Goal: Task Accomplishment & Management: Use online tool/utility

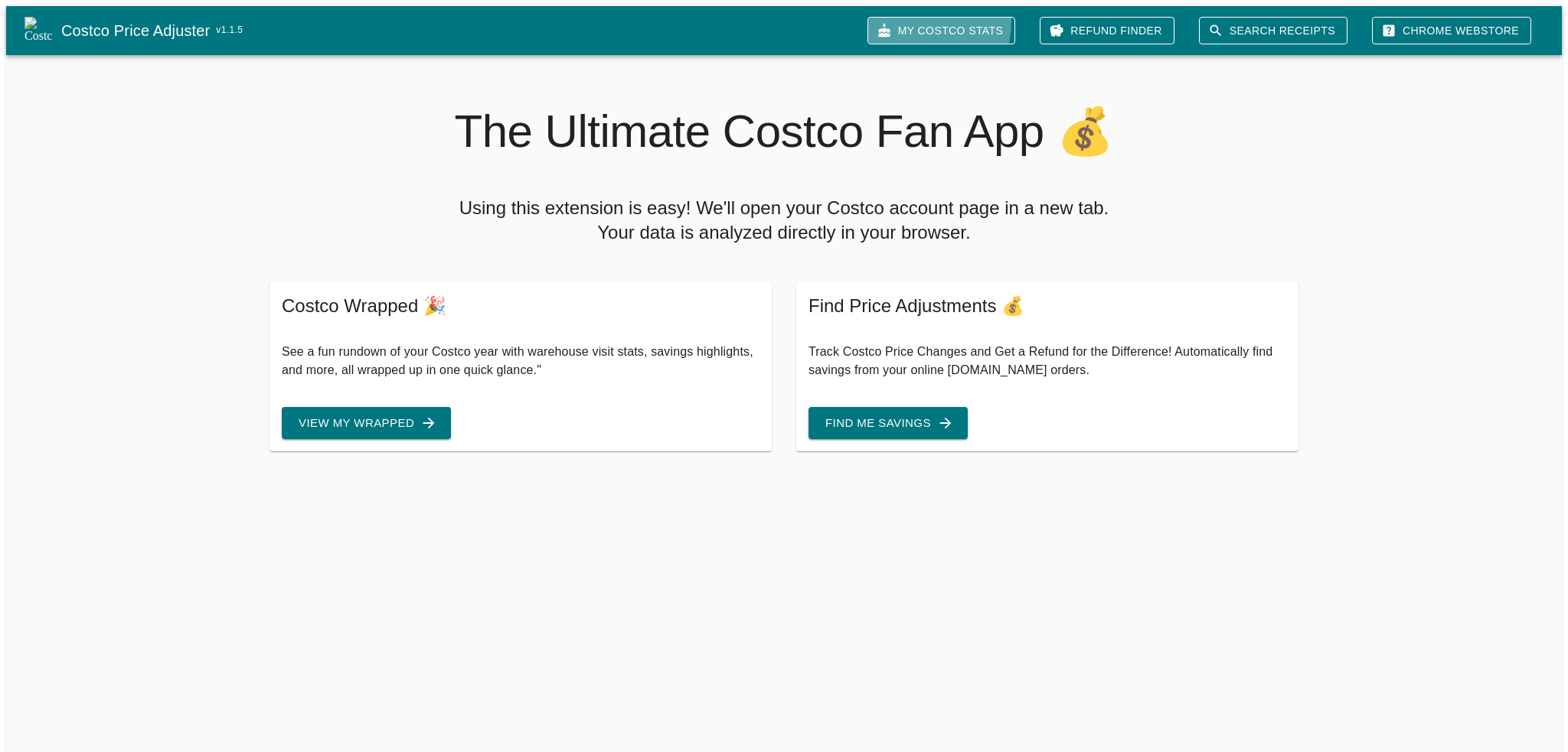
click at [940, 17] on link "My Costco Stats" at bounding box center [941, 30] width 147 height 28
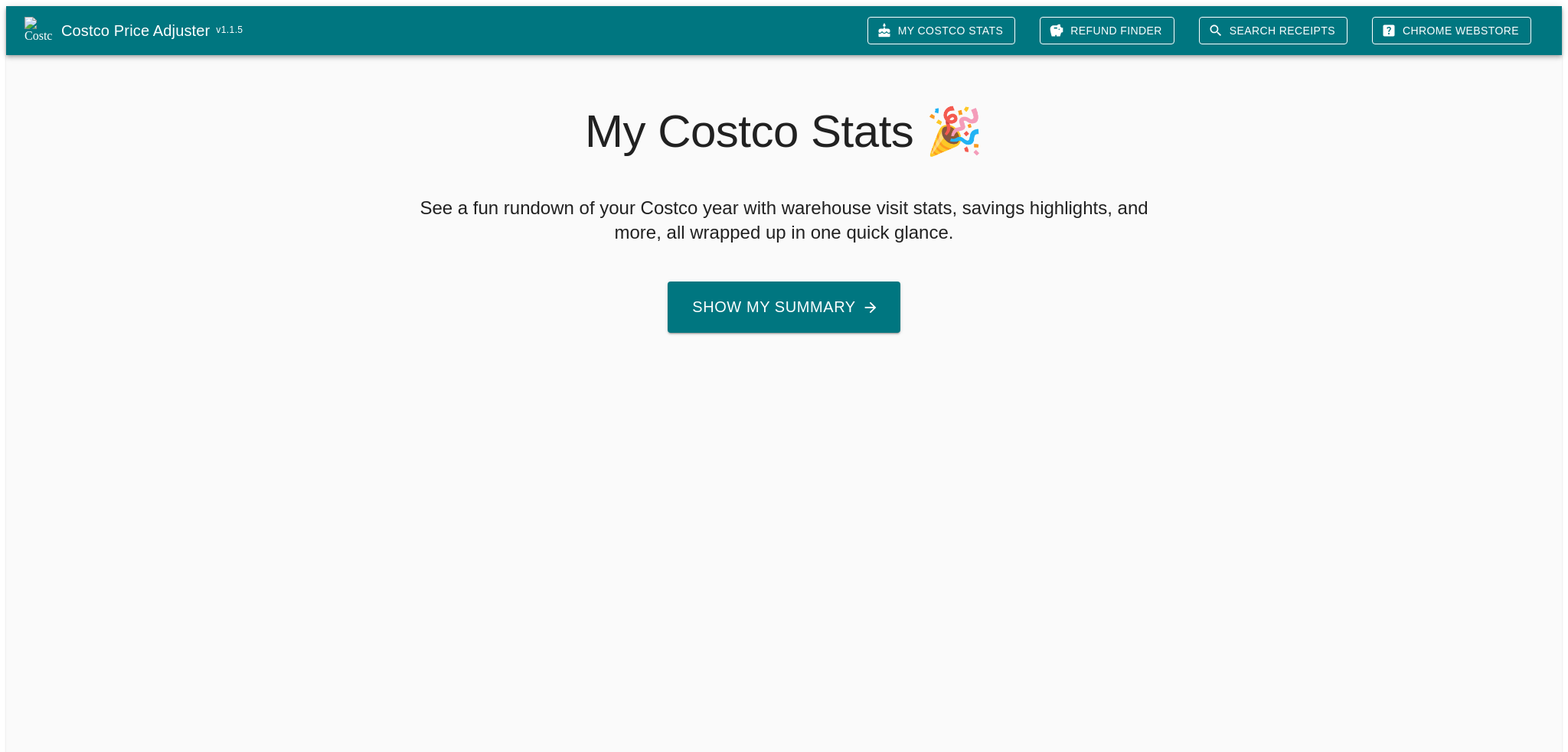
click at [825, 286] on button "Show My Summary" at bounding box center [784, 307] width 232 height 51
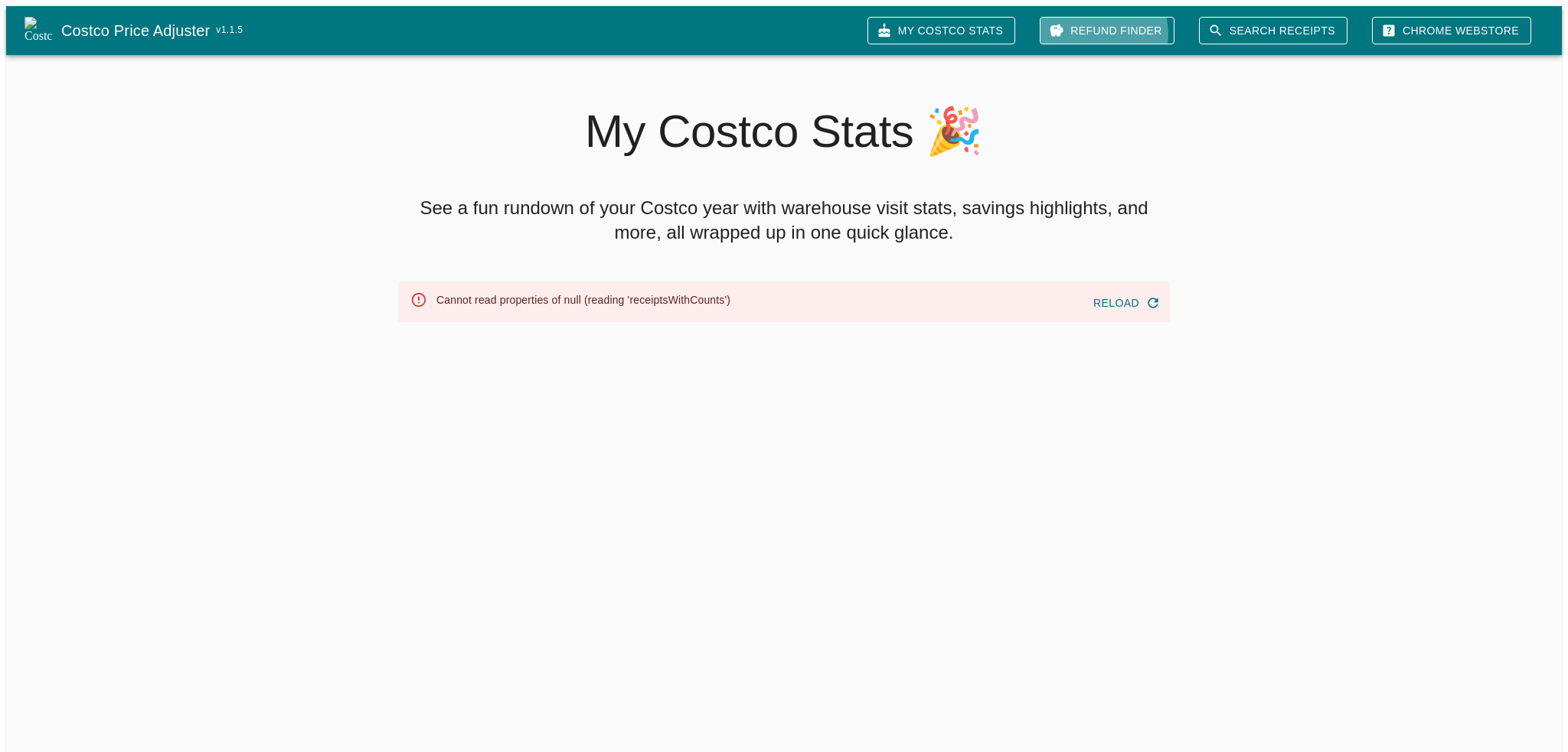
click at [1134, 27] on link "Refund Finder" at bounding box center [1107, 30] width 135 height 28
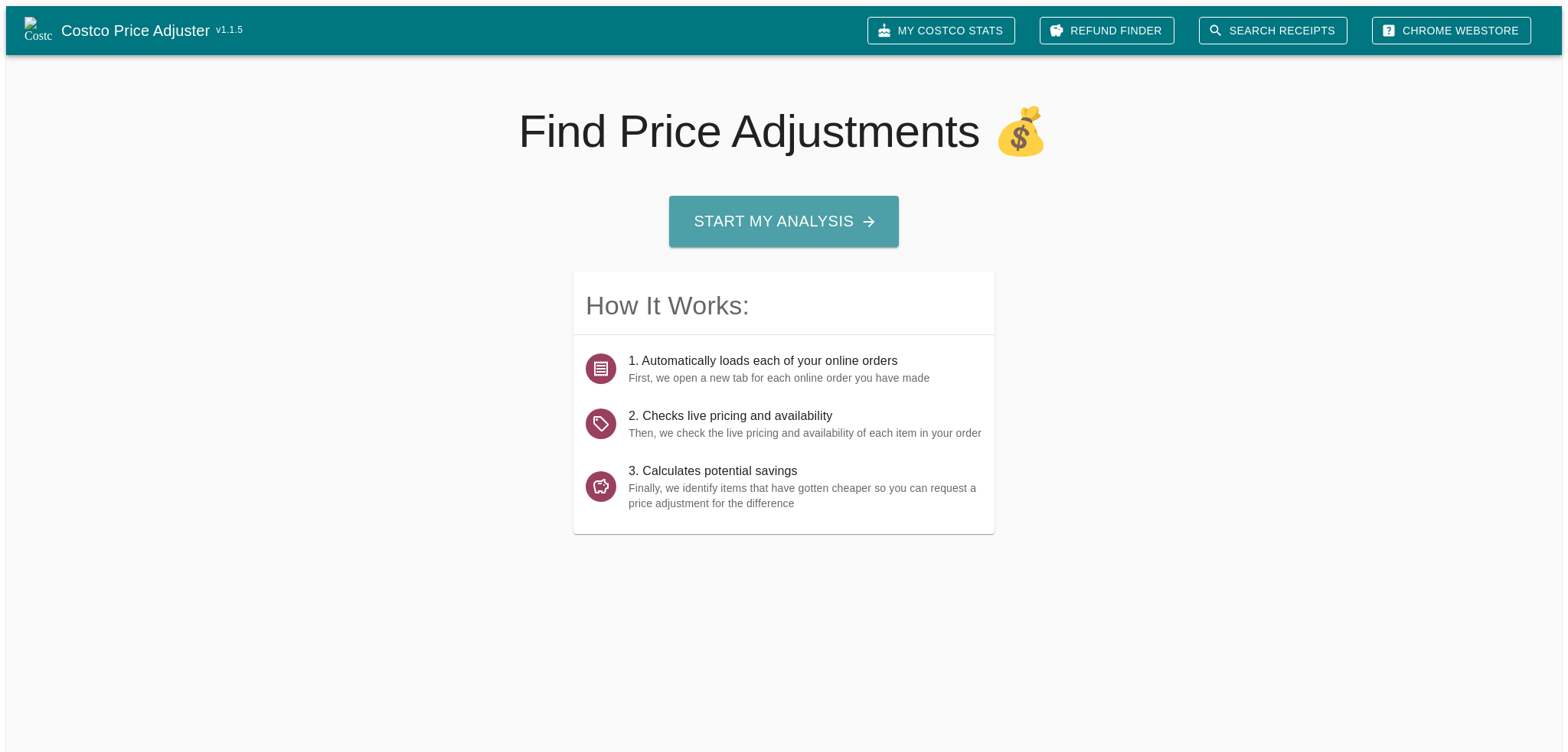
click at [836, 201] on button "Start My Analysis" at bounding box center [783, 222] width 229 height 51
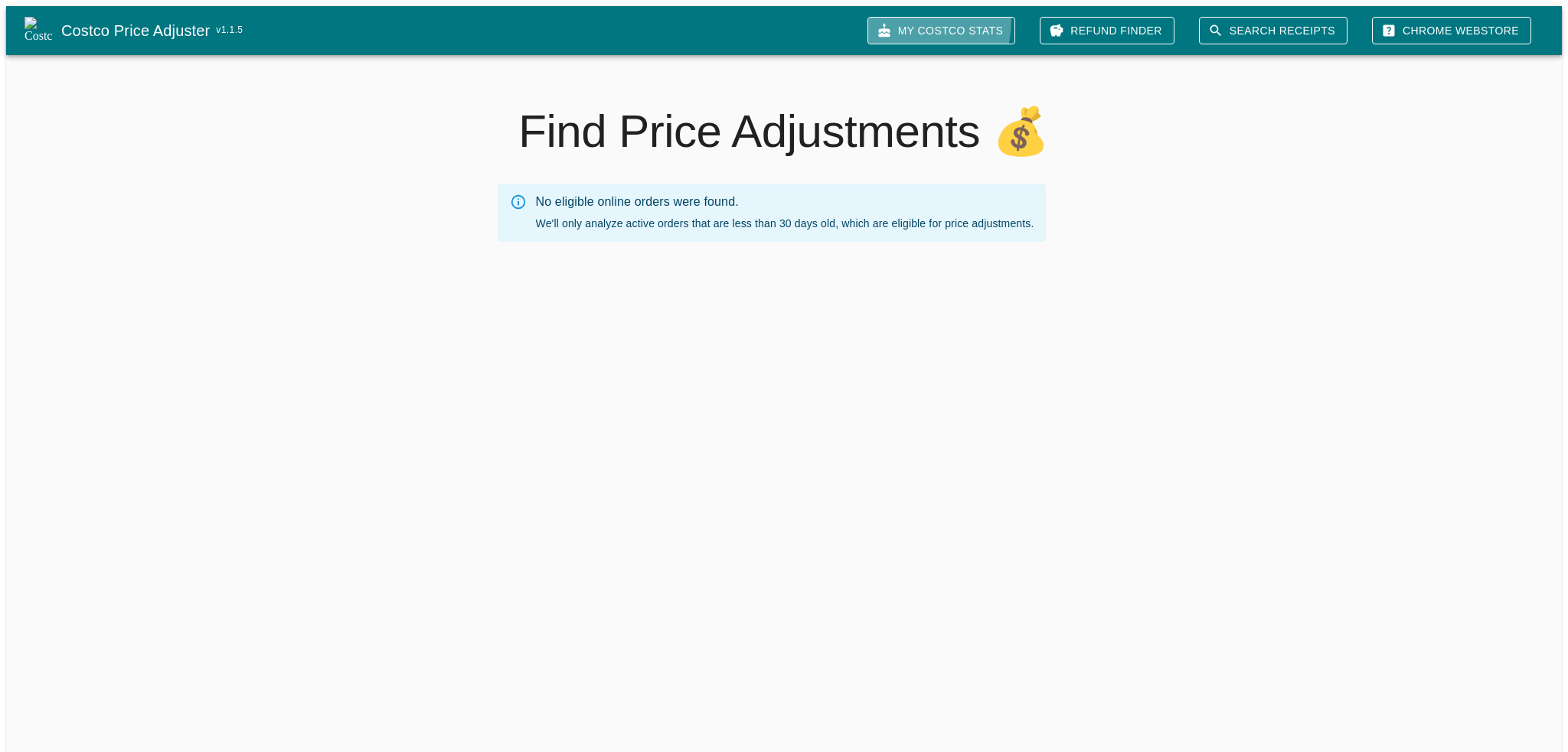
click at [908, 17] on link "My Costco Stats" at bounding box center [941, 30] width 147 height 28
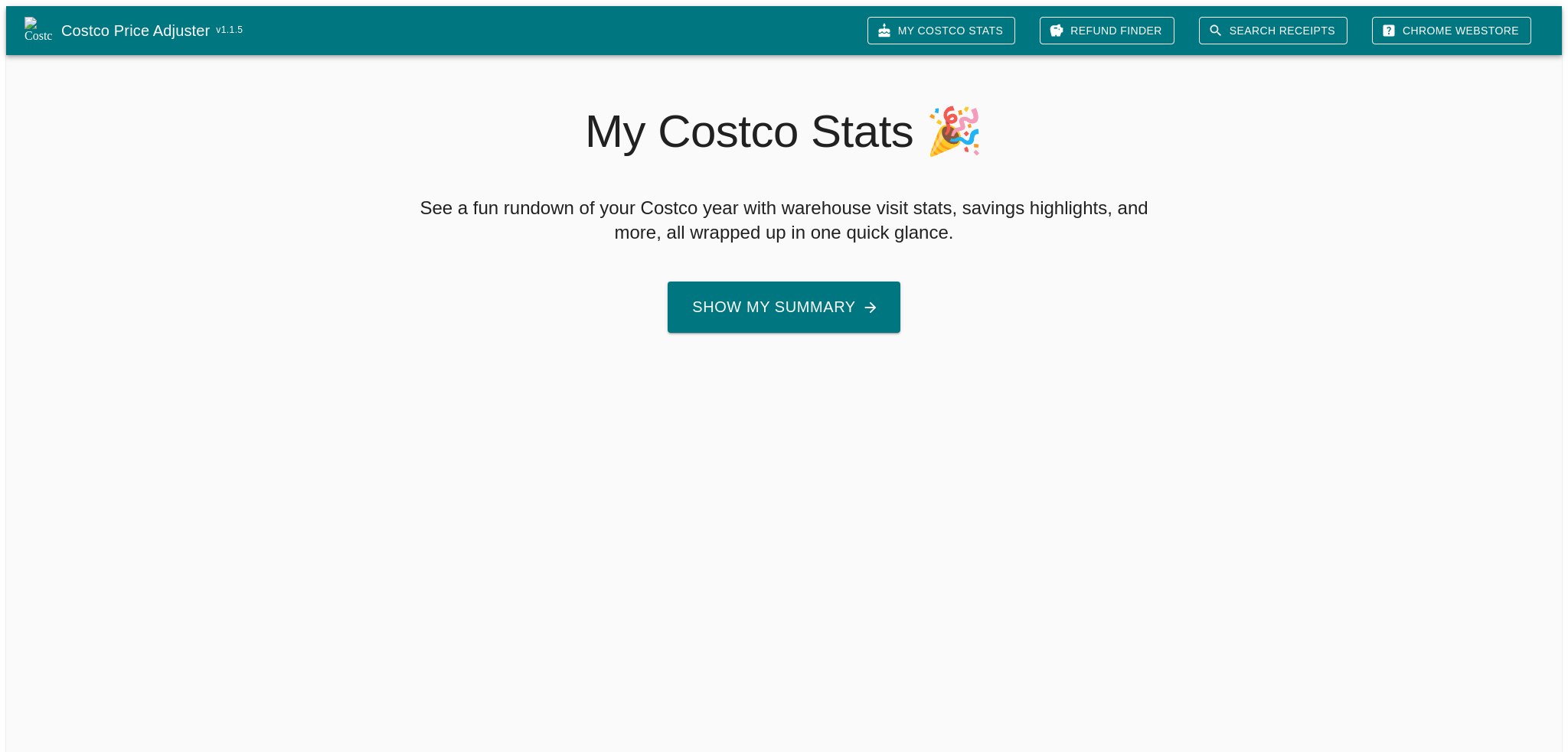
click at [775, 294] on button "Show My Summary" at bounding box center [784, 307] width 232 height 51
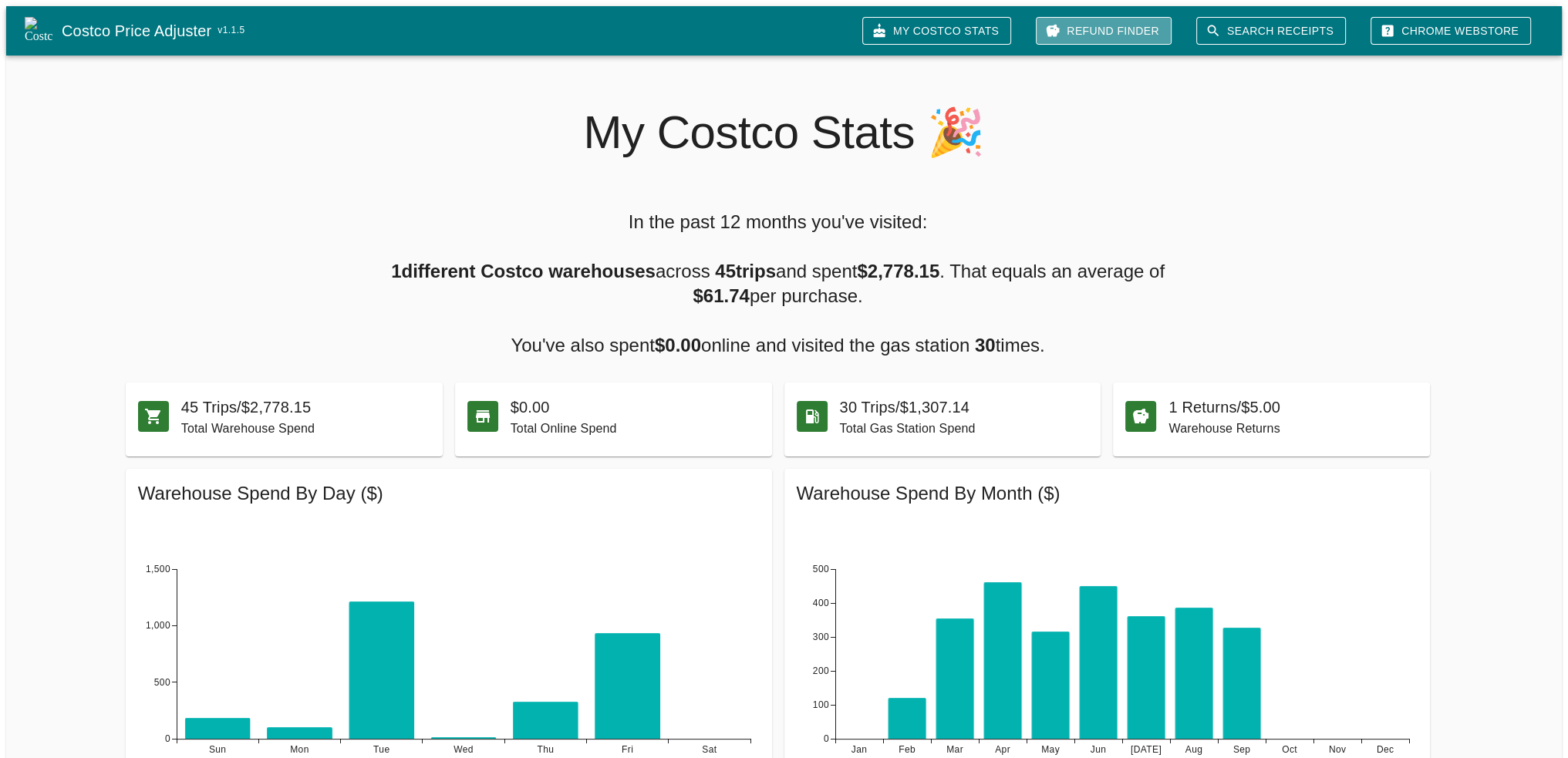
click at [1169, 27] on link "Refund Finder" at bounding box center [1103, 31] width 136 height 29
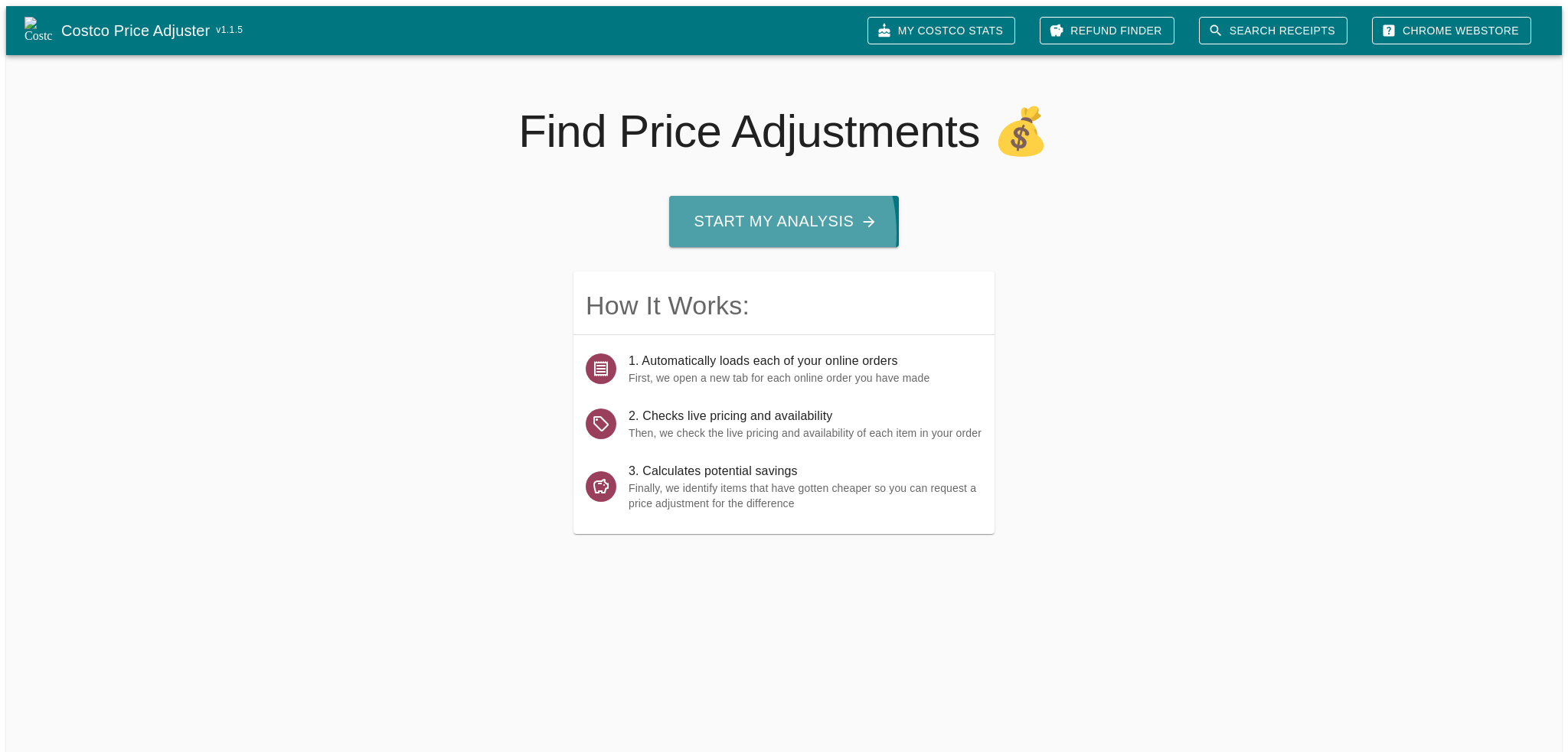
click at [733, 228] on button "Start My Analysis" at bounding box center [783, 222] width 229 height 51
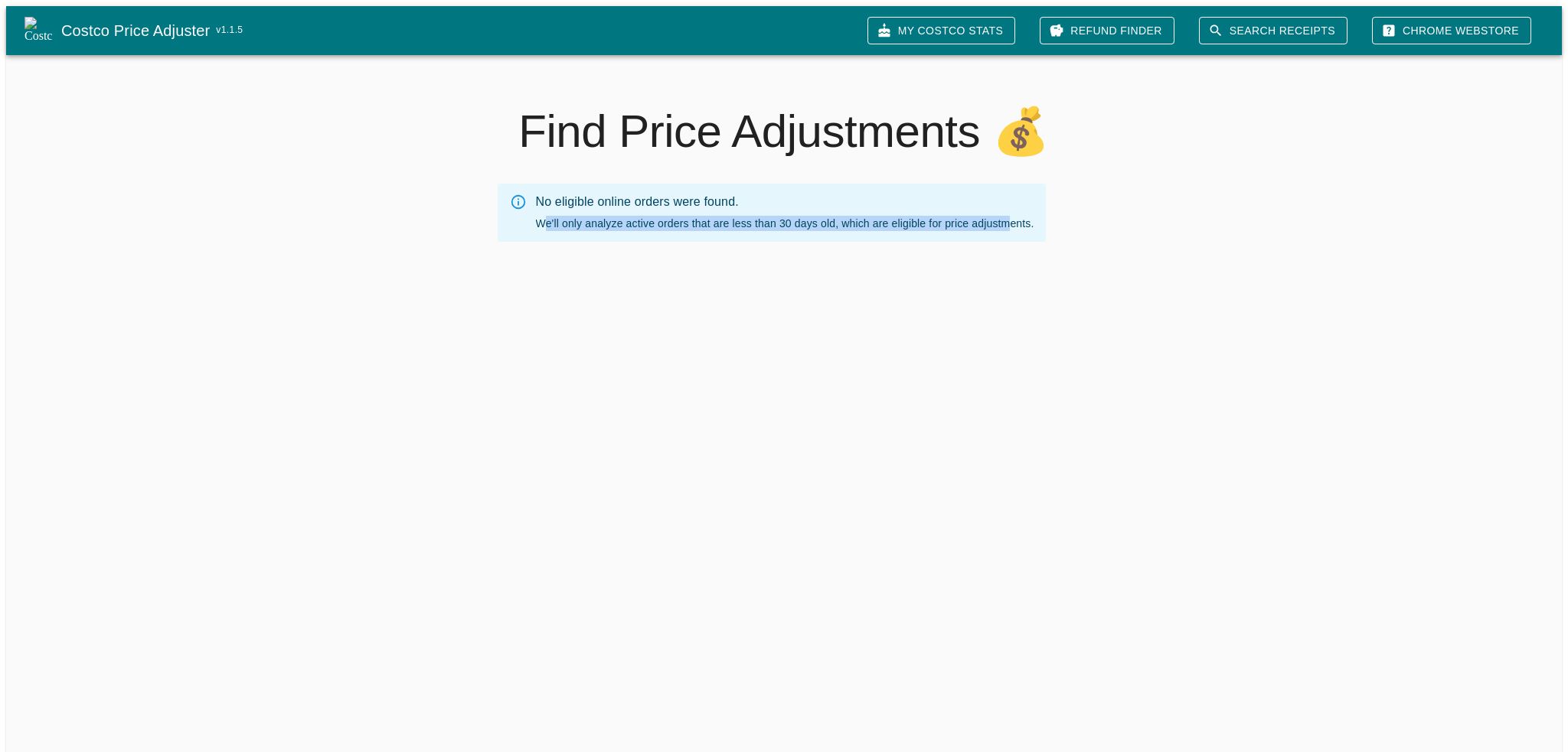
drag, startPoint x: 542, startPoint y: 220, endPoint x: 1009, endPoint y: 216, distance: 467.0
click at [1009, 216] on div "No eligible online orders were found. We'll only analyze active orders that are…" at bounding box center [785, 213] width 499 height 49
click at [1030, 216] on div "No eligible online orders were found. We'll only analyze active orders that are…" at bounding box center [785, 213] width 499 height 49
click at [1030, 134] on h2 "Find Price Adjustments 💰" at bounding box center [784, 132] width 1033 height 55
click at [1337, 17] on link "Search Receipts" at bounding box center [1272, 30] width 148 height 28
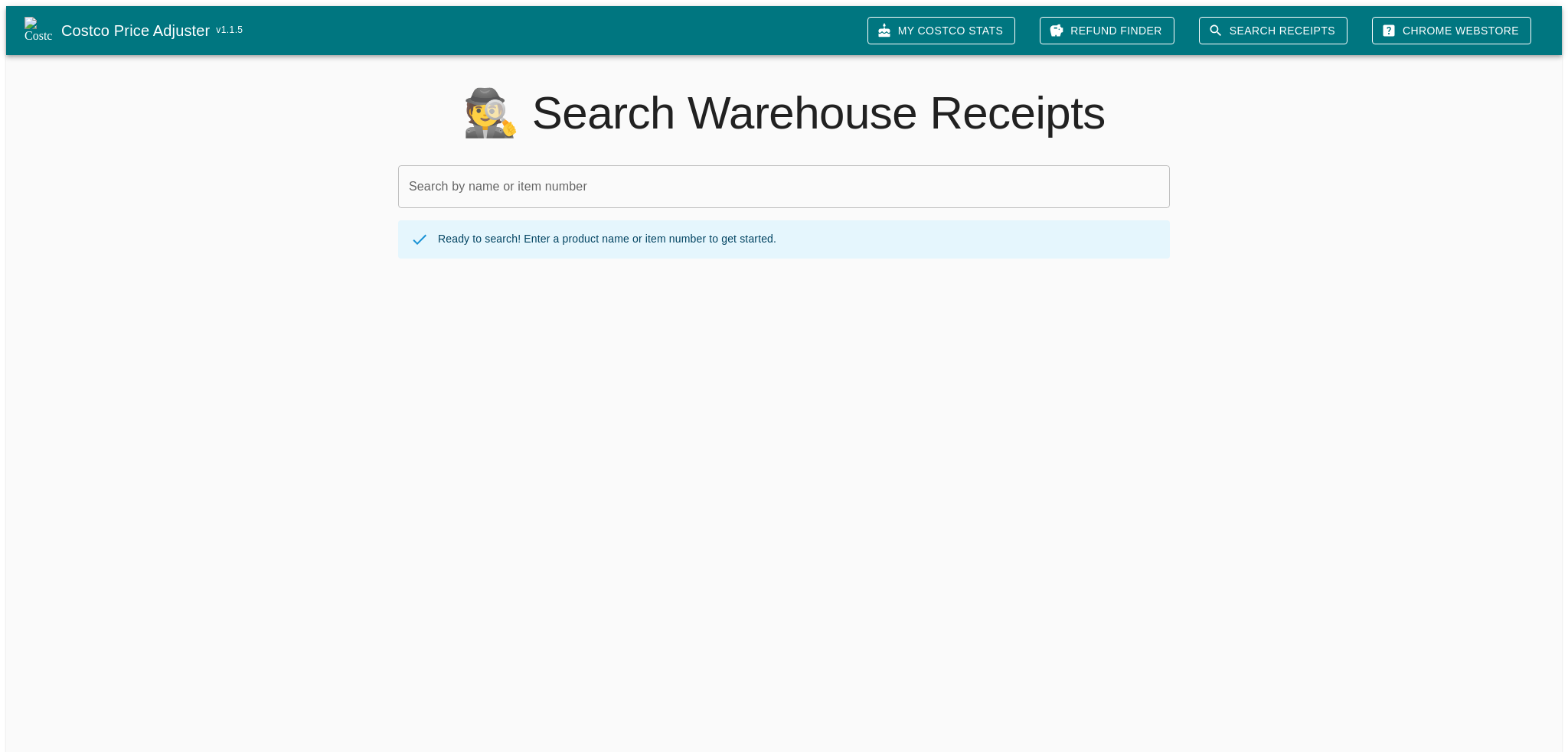
click at [1138, 25] on link "Refund Finder" at bounding box center [1107, 30] width 135 height 28
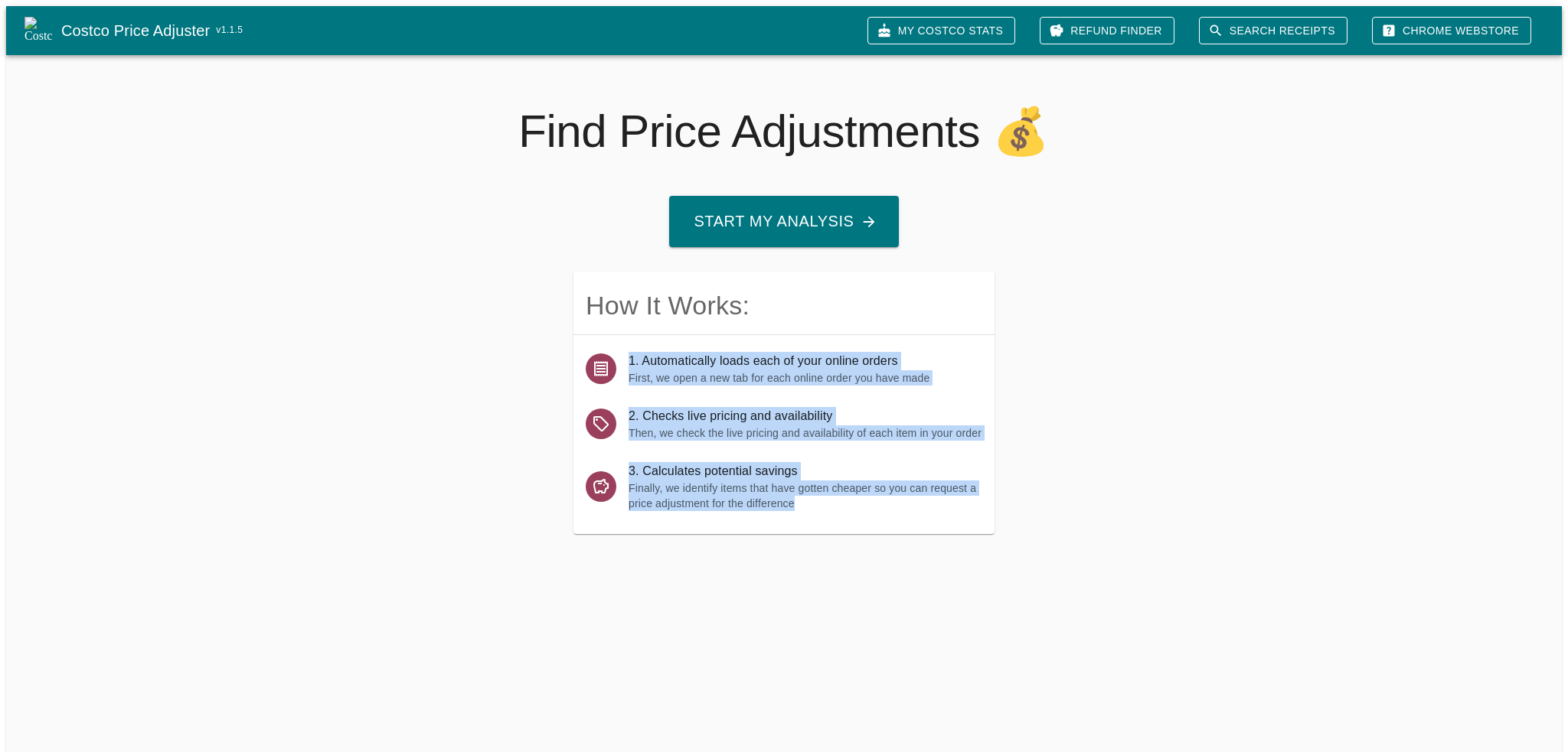
drag, startPoint x: 627, startPoint y: 362, endPoint x: 974, endPoint y: 505, distance: 375.3
click at [974, 505] on ul "1. Automatically loads each of your online orders First, we open a new tab for …" at bounding box center [784, 431] width 421 height 192
click at [974, 505] on p "Finally, we identify items that have gotten cheaper so you can request a price …" at bounding box center [805, 496] width 353 height 30
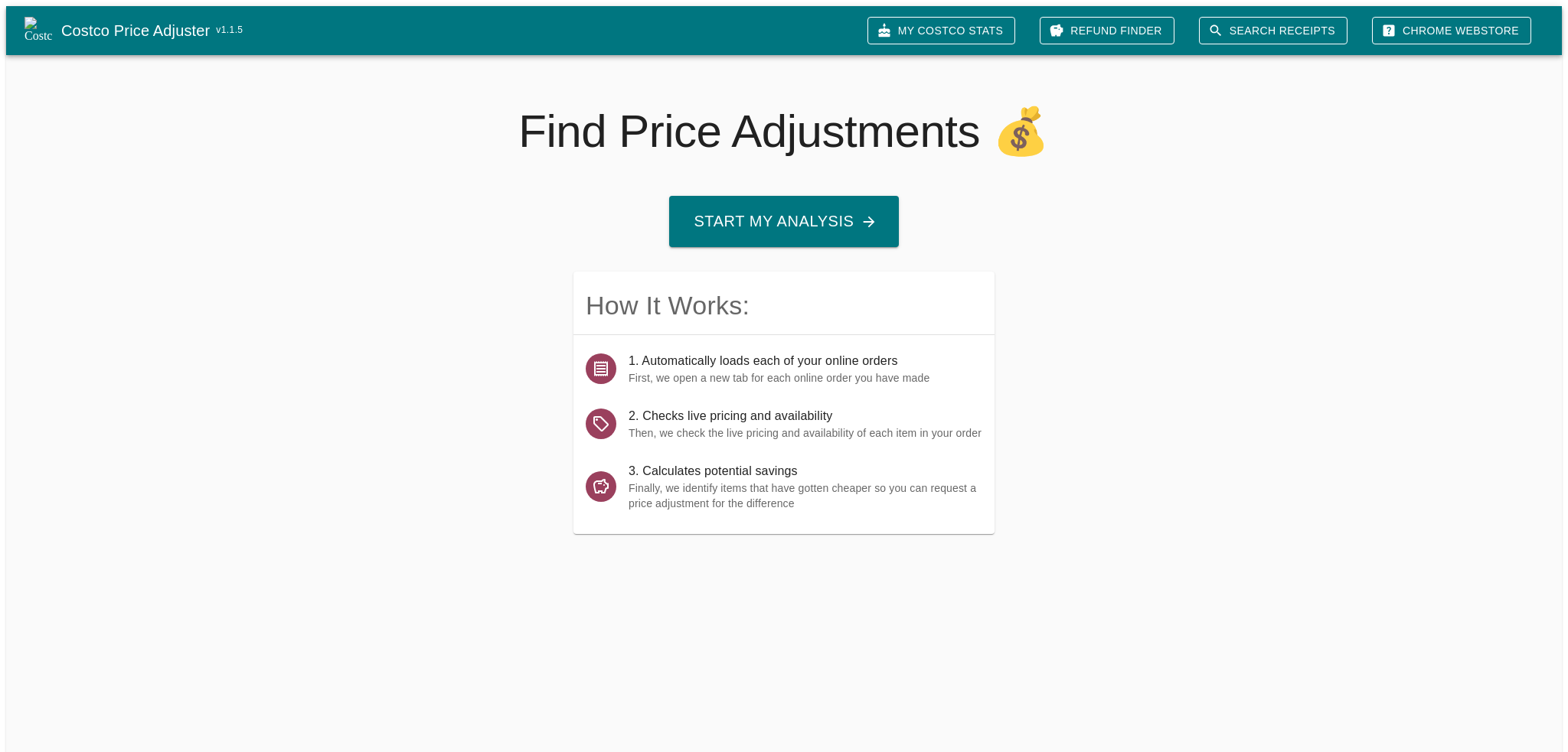
click at [964, 24] on link "My Costco Stats" at bounding box center [941, 30] width 147 height 28
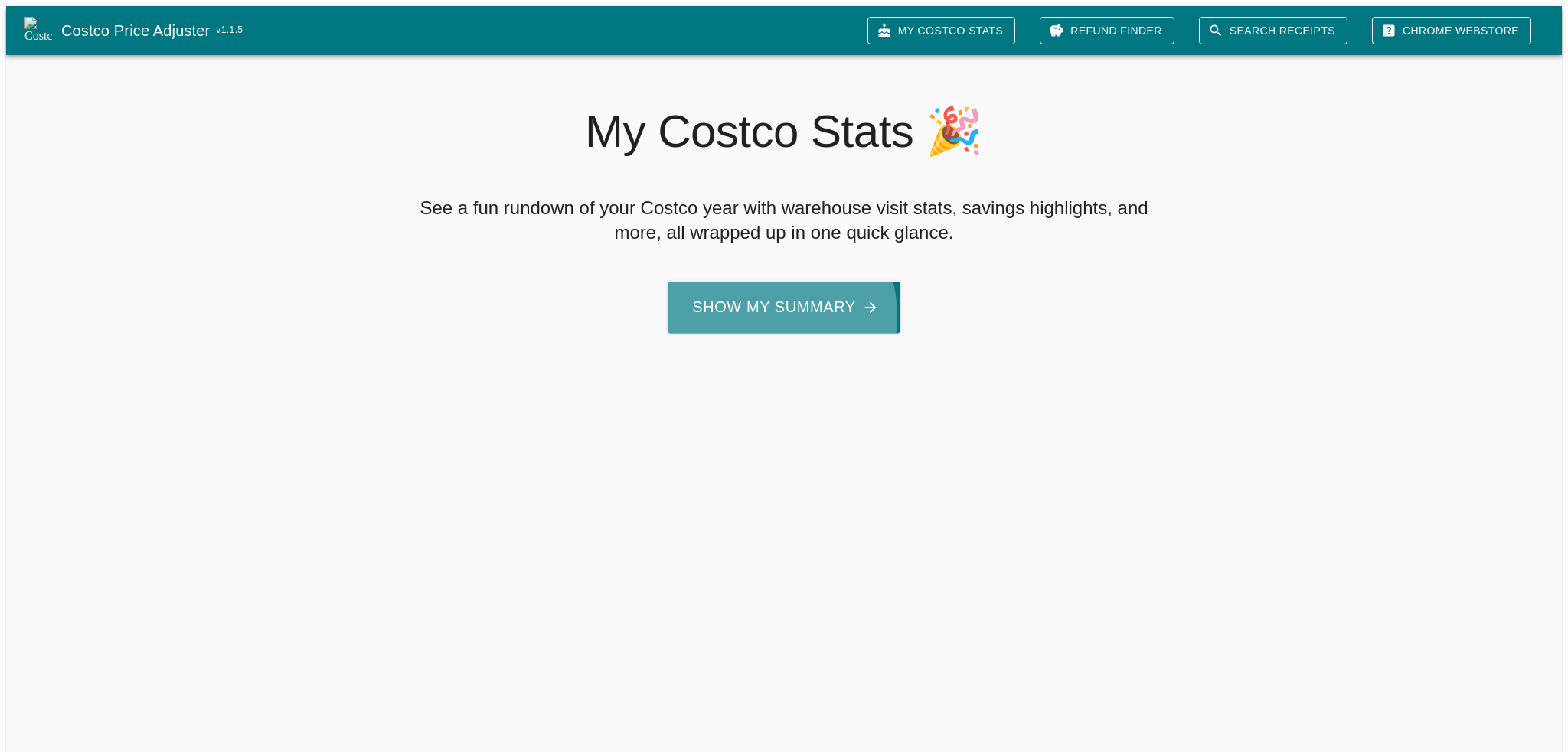
click at [751, 310] on button "Show My Summary" at bounding box center [784, 307] width 232 height 51
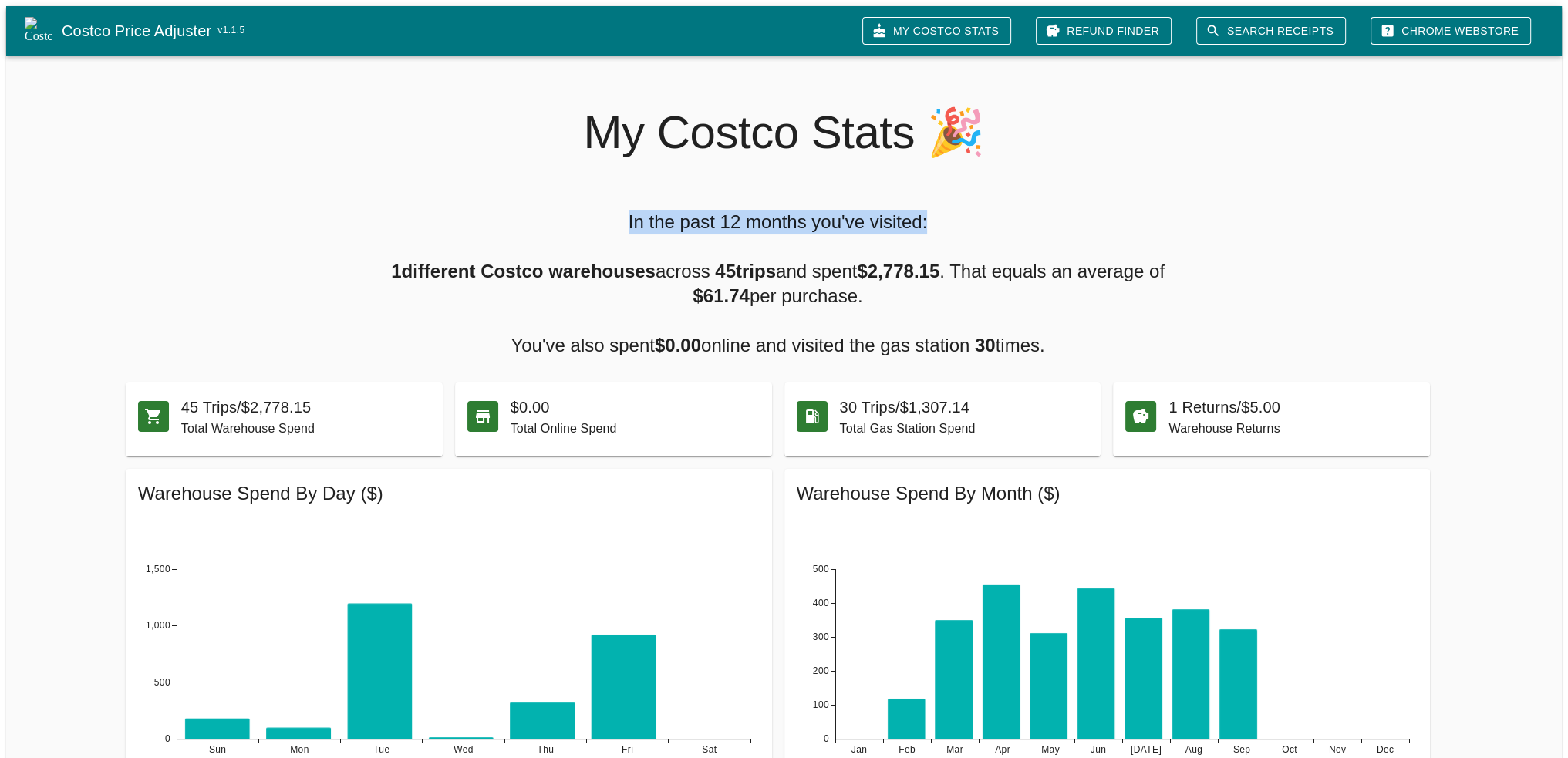
click at [1042, 225] on h5 "In the past 12 months you've visited: 1 different Costco warehouses across 45 t…" at bounding box center [778, 284] width 779 height 148
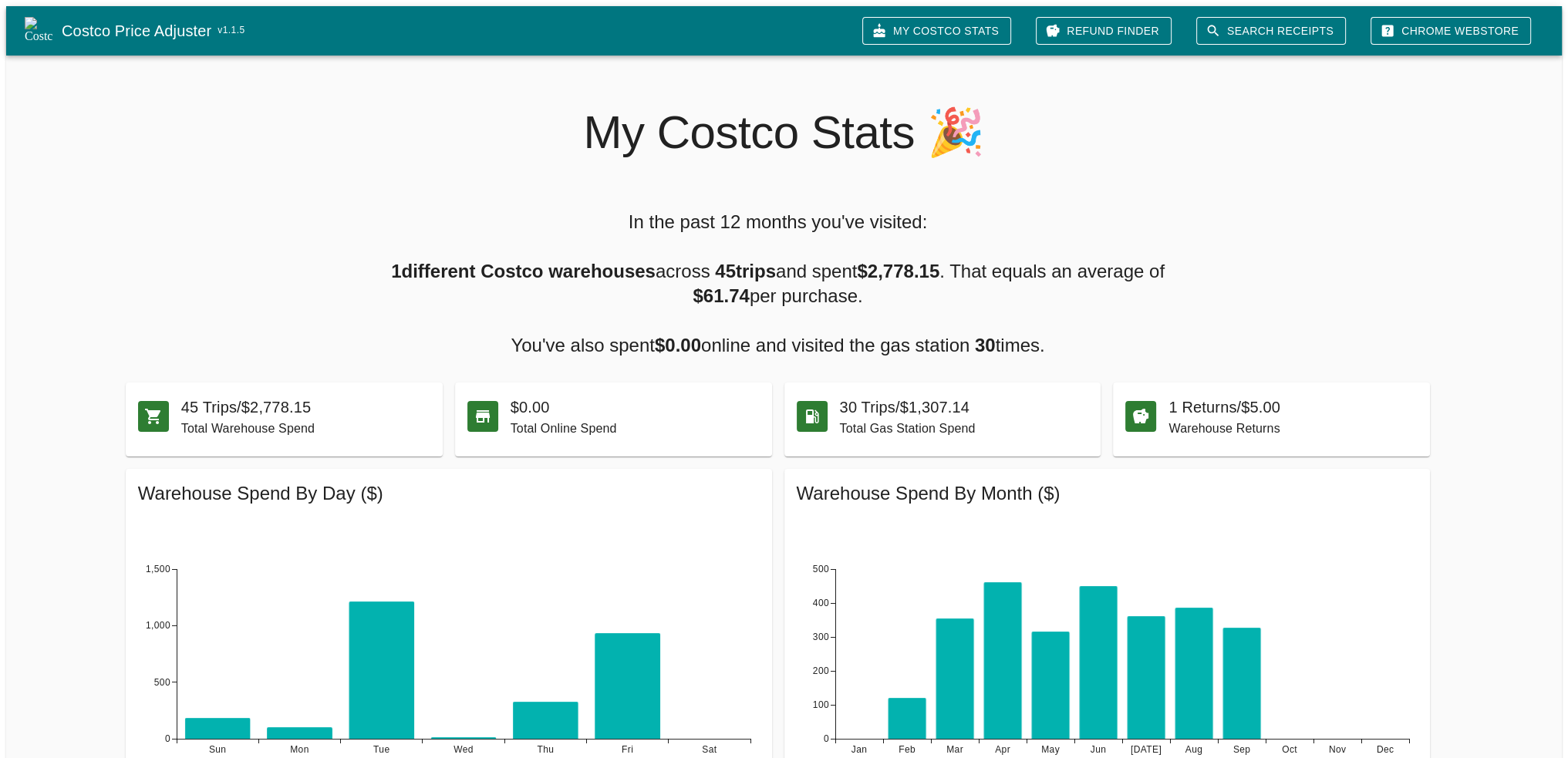
click at [1010, 261] on h5 "In the past 12 months you've visited: 1 different Costco warehouses across 45 t…" at bounding box center [778, 284] width 779 height 148
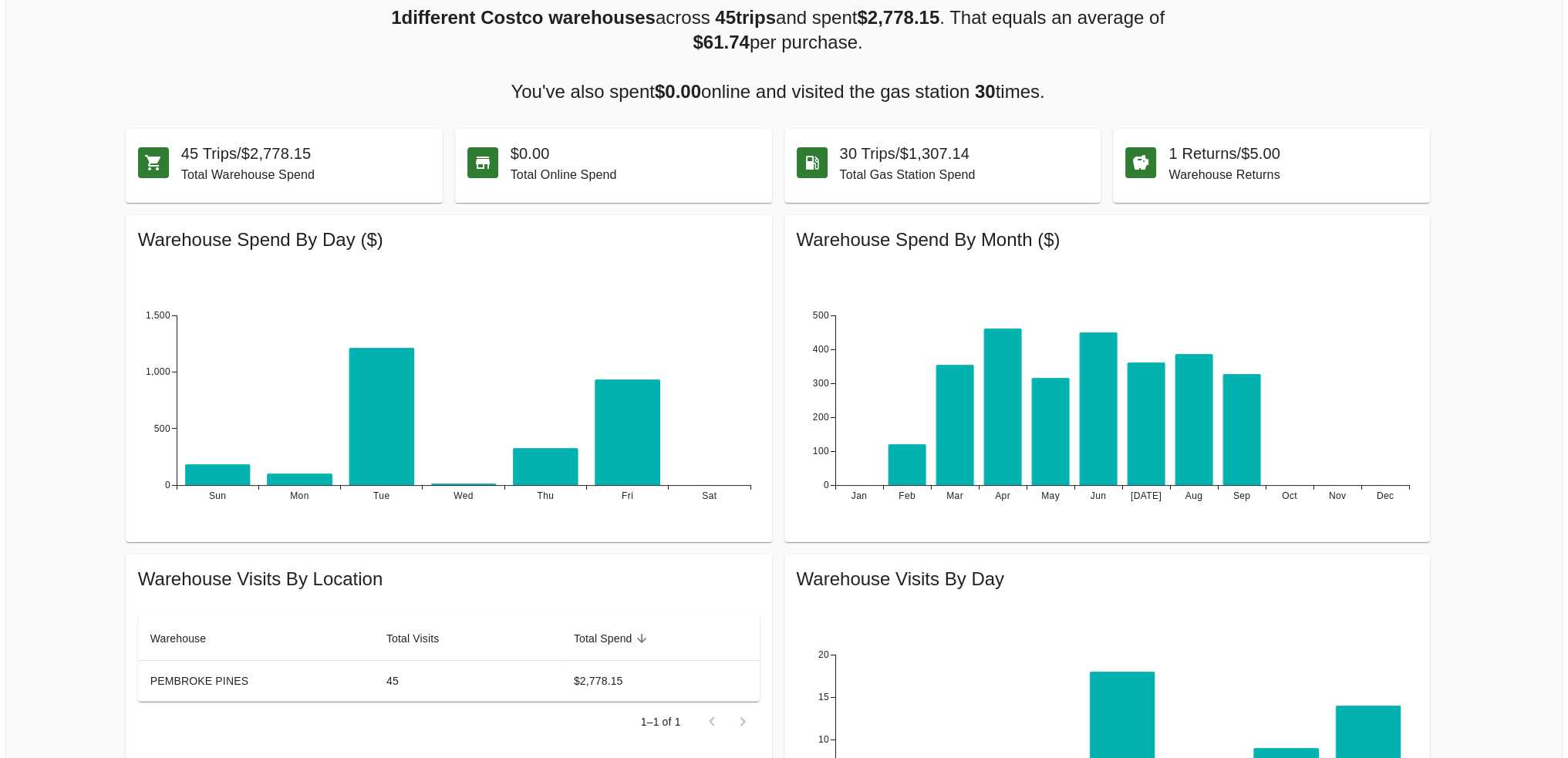
scroll to position [309, 0]
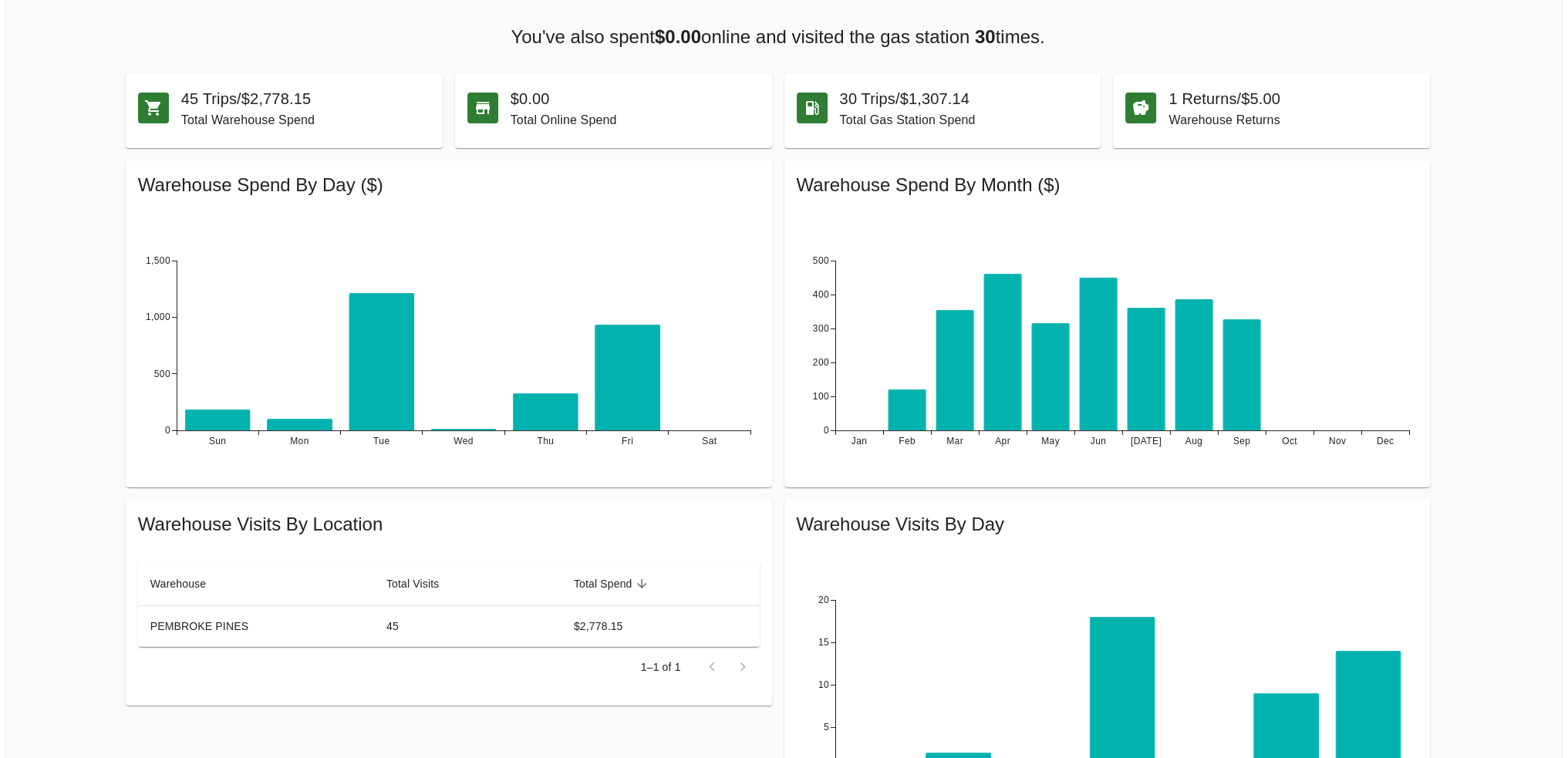
click at [201, 111] on p "Total Warehouse Spend" at bounding box center [306, 120] width 249 height 19
drag, startPoint x: 200, startPoint y: 84, endPoint x: 315, endPoint y: 89, distance: 115.1
click at [315, 89] on h6 "45 Trips / $2,778.15" at bounding box center [306, 98] width 249 height 25
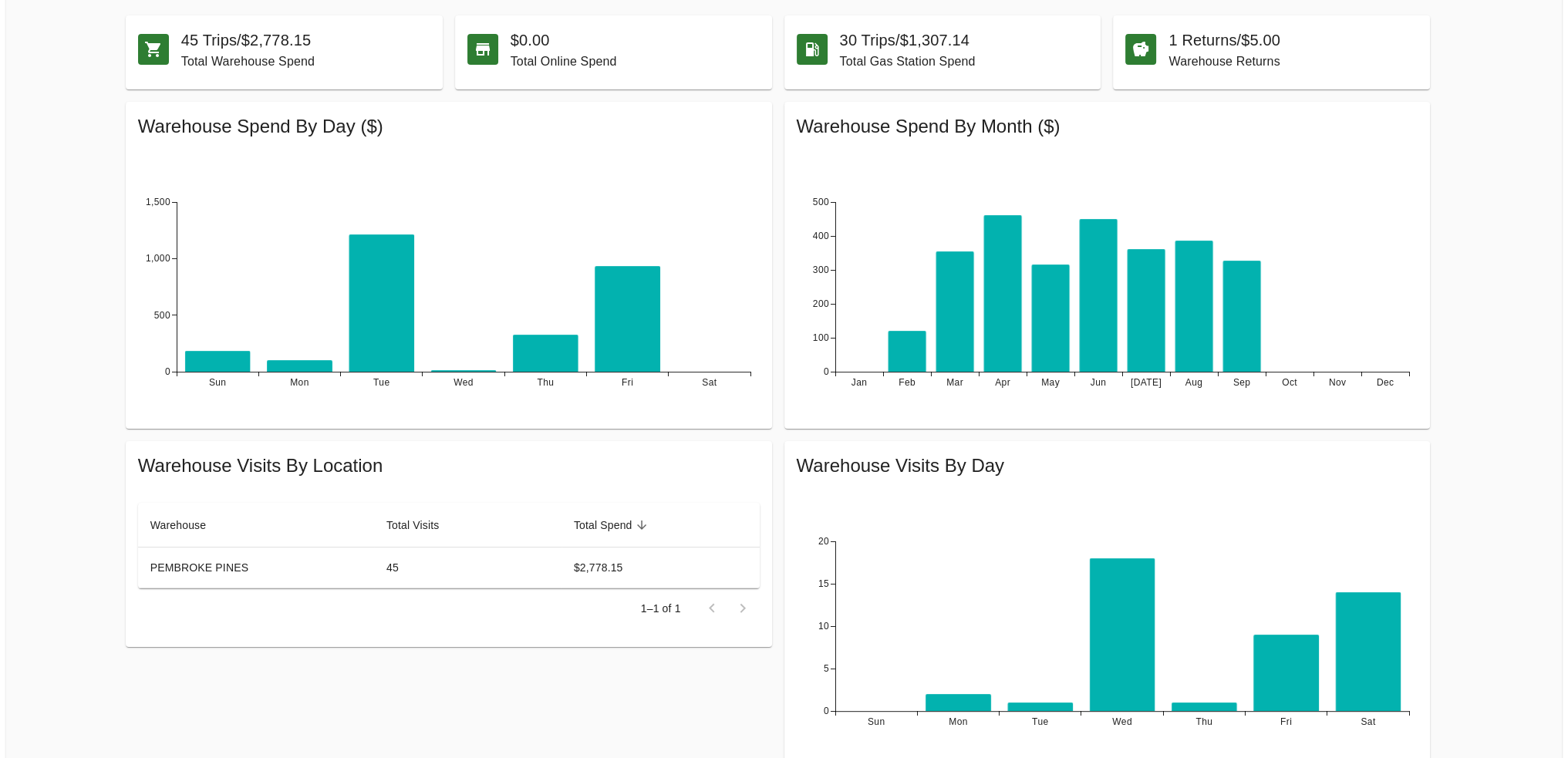
scroll to position [432, 0]
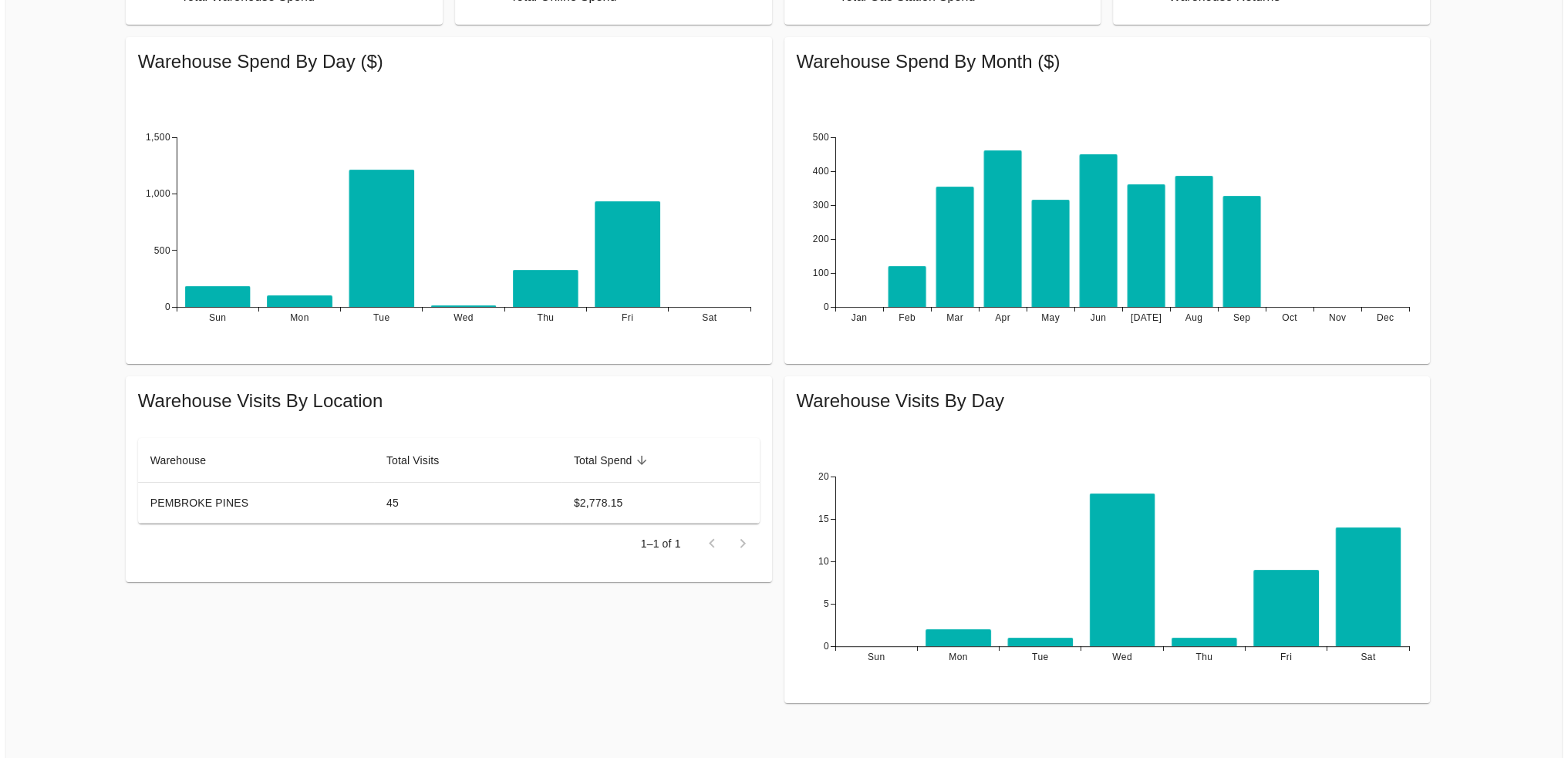
click at [1493, 522] on div "In the past 12 months you've visited: 1 different Costco warehouses across 45 t…" at bounding box center [771, 229] width 1580 height 950
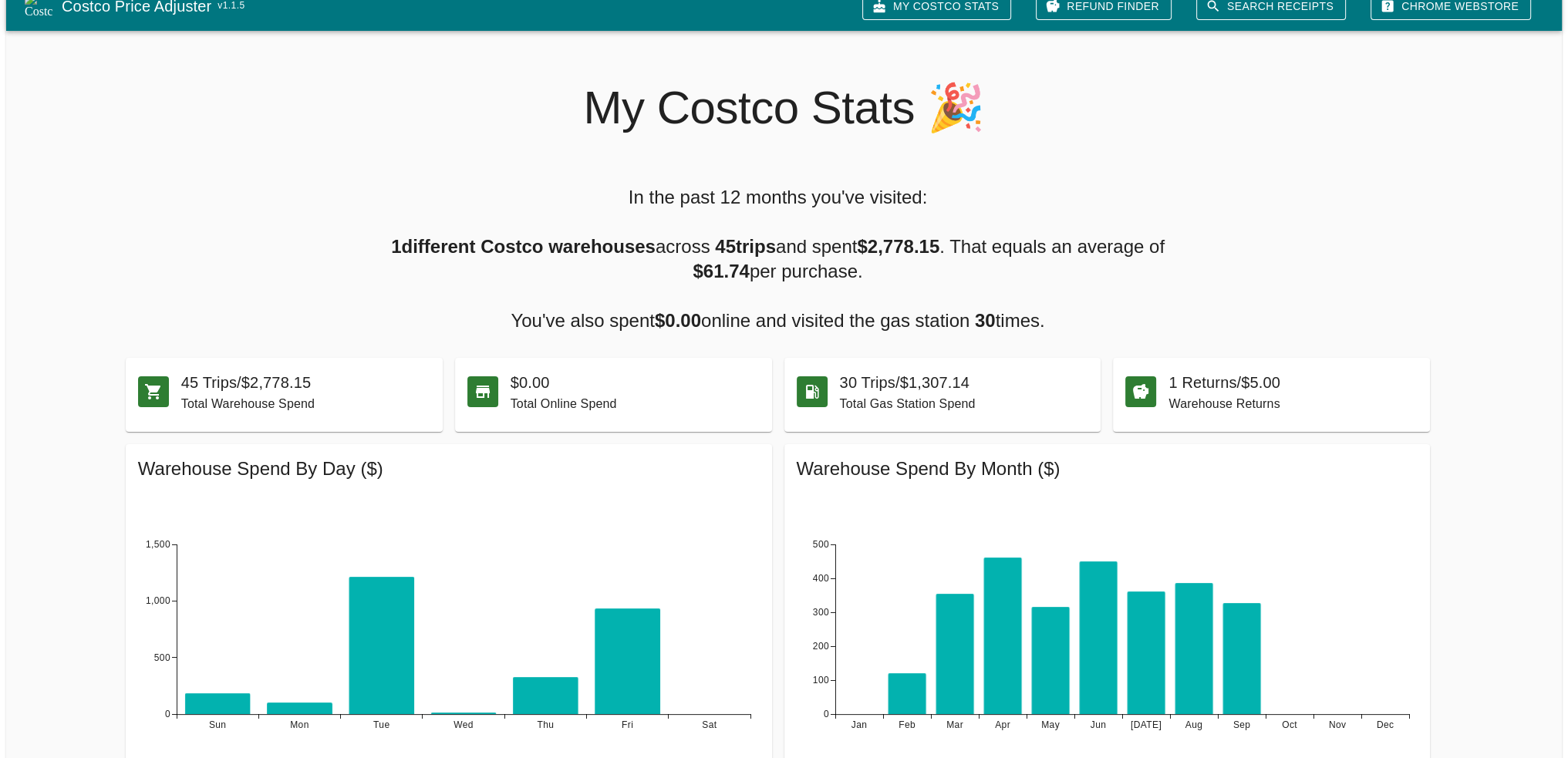
scroll to position [0, 0]
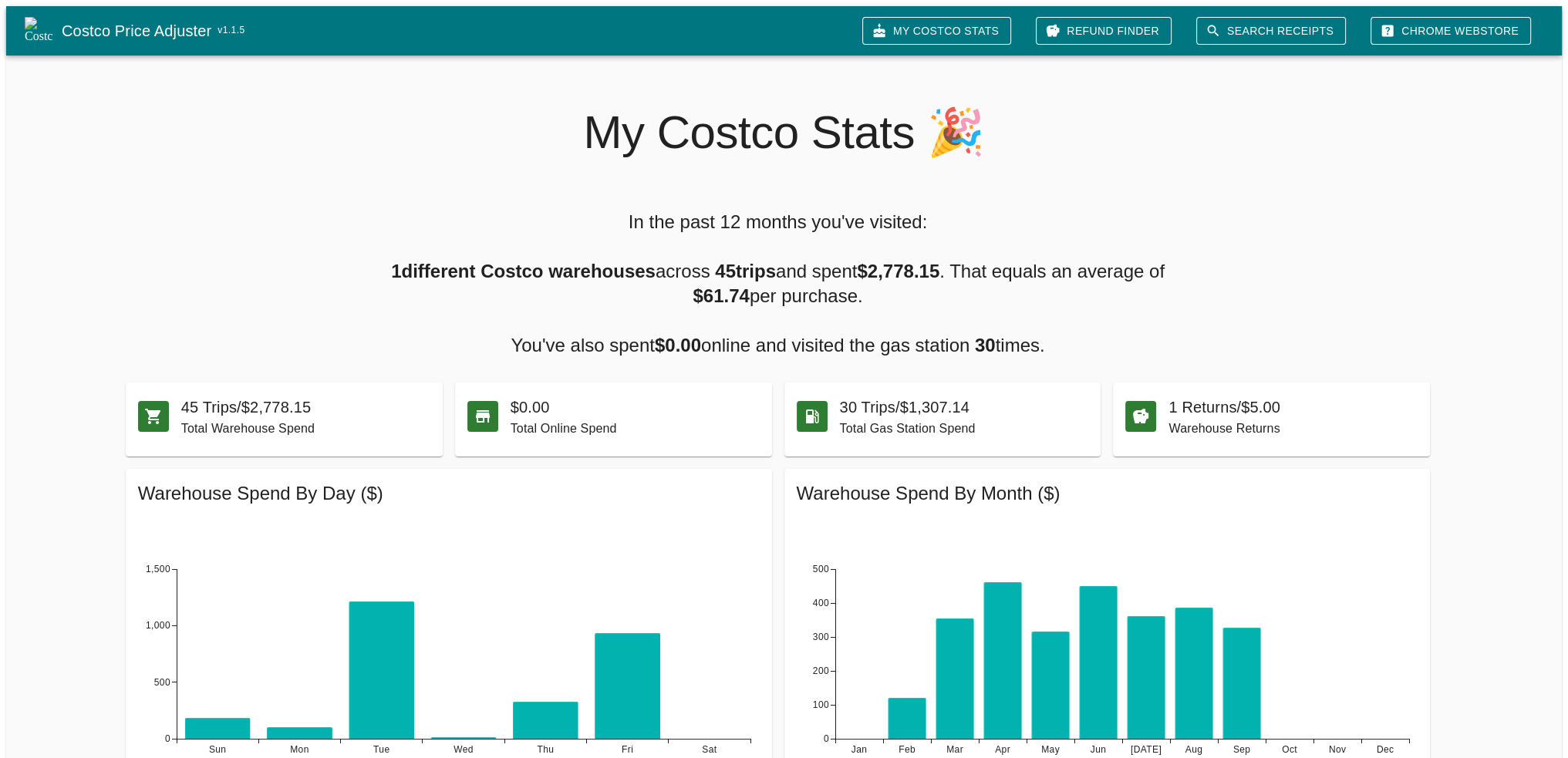
click at [1333, 237] on div "In the past 12 months you've visited: 1 different Costco warehouses across 45 t…" at bounding box center [771, 660] width 1580 height 950
